Goal: Task Accomplishment & Management: Use online tool/utility

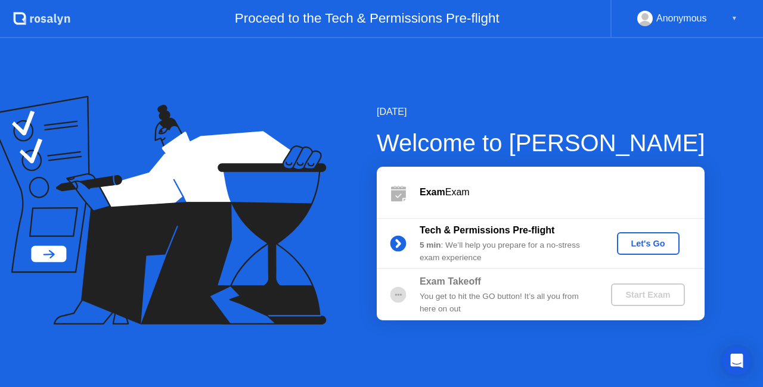
click at [646, 249] on div "Let's Go" at bounding box center [648, 244] width 53 height 10
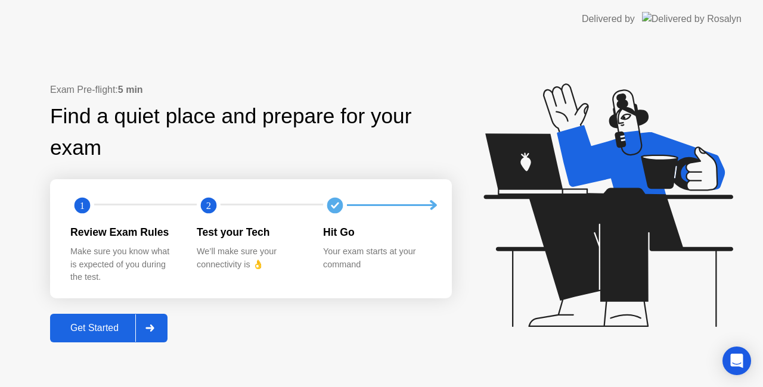
click at [101, 328] on div "Get Started" at bounding box center [95, 328] width 82 height 11
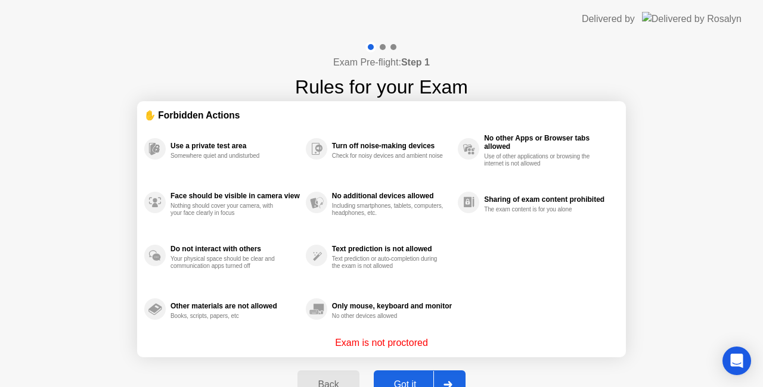
click at [393, 380] on div "Got it" at bounding box center [405, 385] width 56 height 11
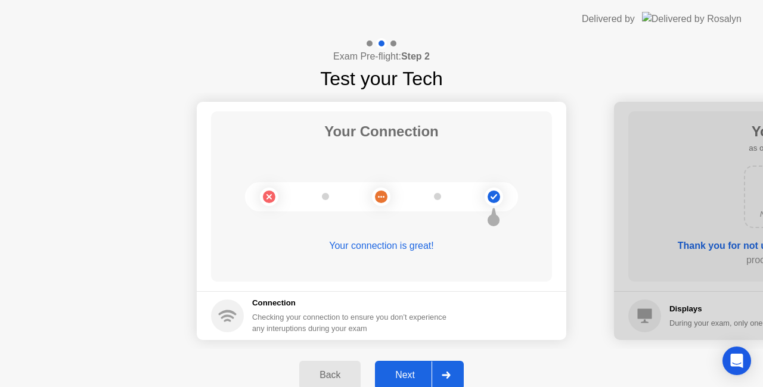
click at [399, 371] on div "Next" at bounding box center [404, 375] width 53 height 11
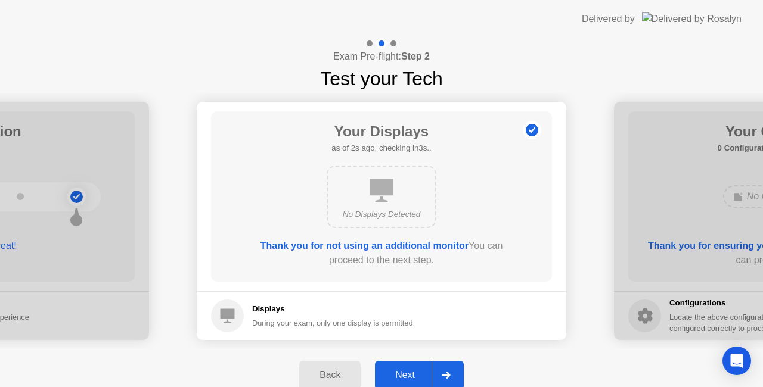
click at [415, 373] on div "Next" at bounding box center [404, 375] width 53 height 11
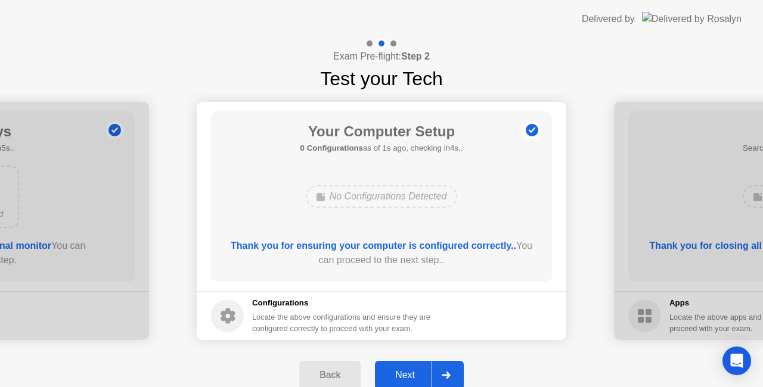
click at [415, 373] on div "Next" at bounding box center [404, 375] width 53 height 11
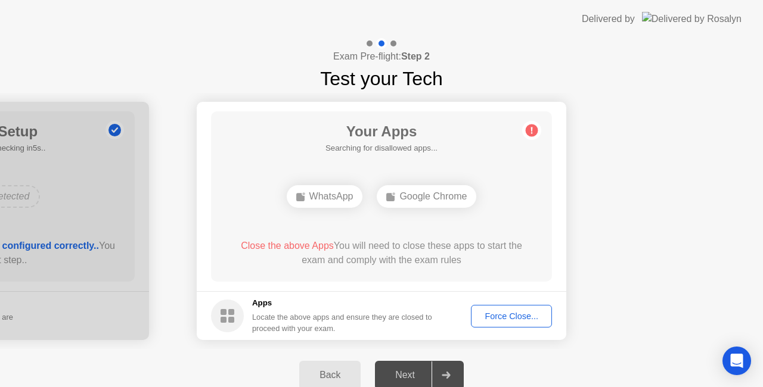
click at [498, 314] on div "Force Close..." at bounding box center [511, 317] width 73 height 10
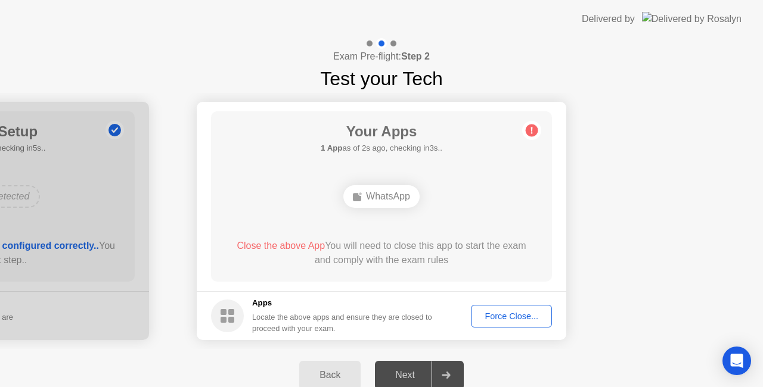
click at [492, 314] on div "Force Close..." at bounding box center [511, 317] width 73 height 10
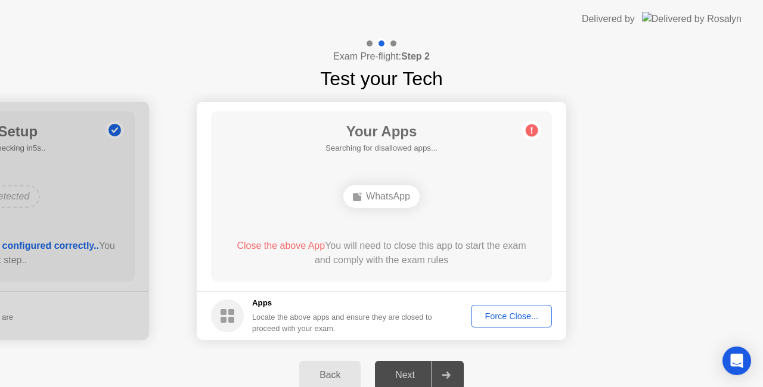
click at [466, 223] on div "Your Apps Searching for disallowed apps... WhatsApp Close the above App You wil…" at bounding box center [381, 196] width 341 height 170
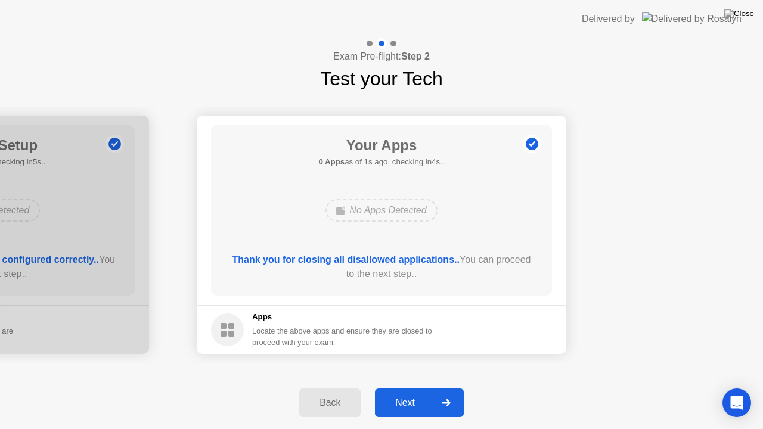
click at [412, 387] on div "Next" at bounding box center [404, 403] width 53 height 11
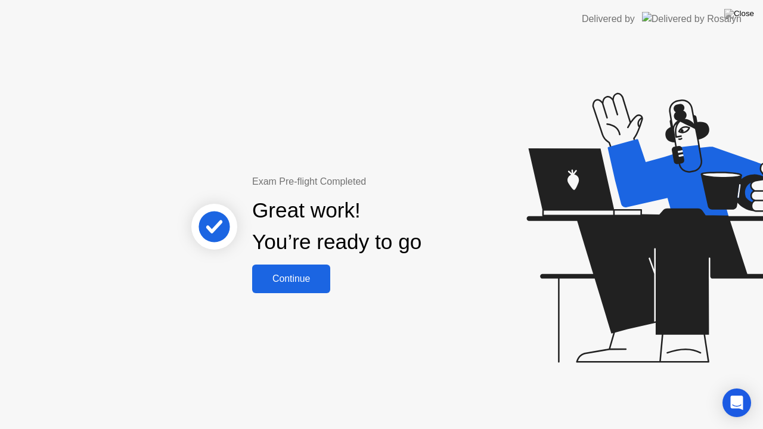
click at [311, 277] on div "Continue" at bounding box center [291, 279] width 71 height 11
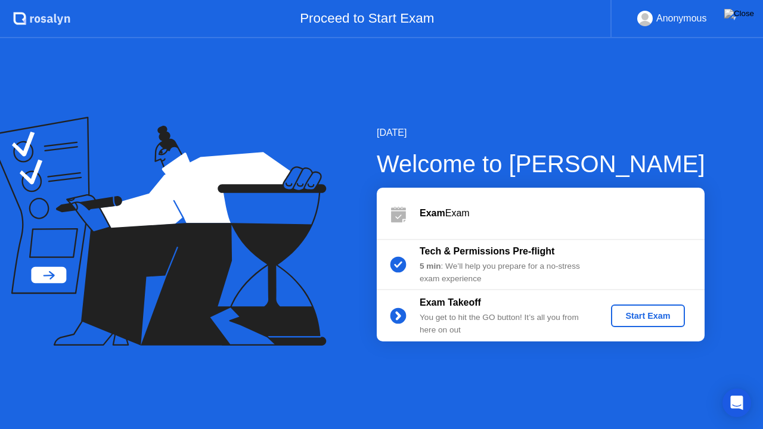
click at [627, 315] on div "Start Exam" at bounding box center [648, 316] width 64 height 10
